Goal: Find specific page/section: Find specific page/section

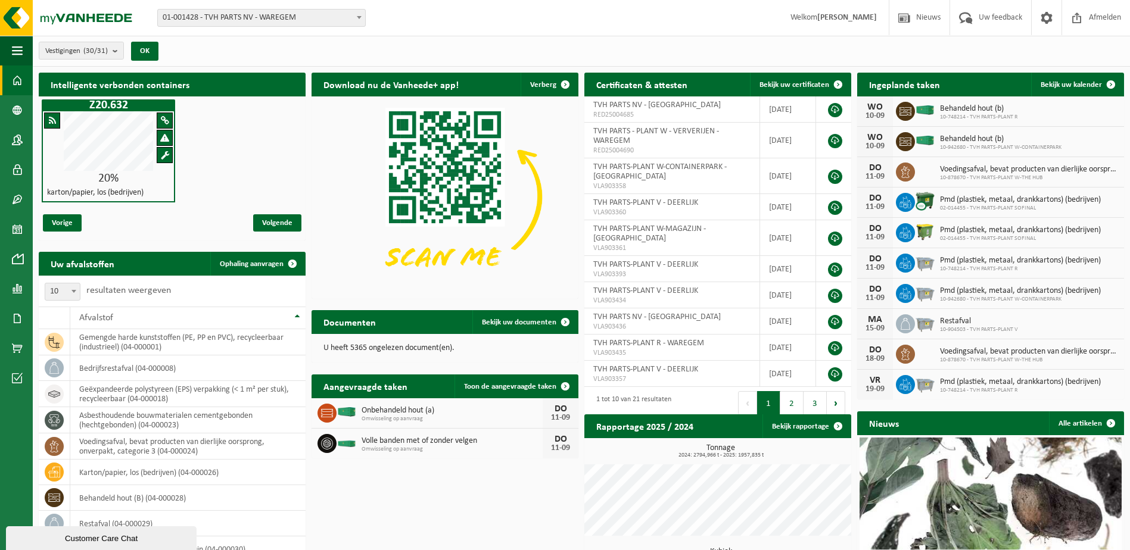
click at [854, 61] on div "Vestigingen (30/31) Alles selecteren Alles deselecteren Actieve selecteren TVH …" at bounding box center [581, 51] width 1097 height 31
click at [900, 85] on span at bounding box center [1111, 85] width 24 height 24
click at [1107, 79] on span at bounding box center [1111, 85] width 24 height 24
